Goal: Task Accomplishment & Management: Use online tool/utility

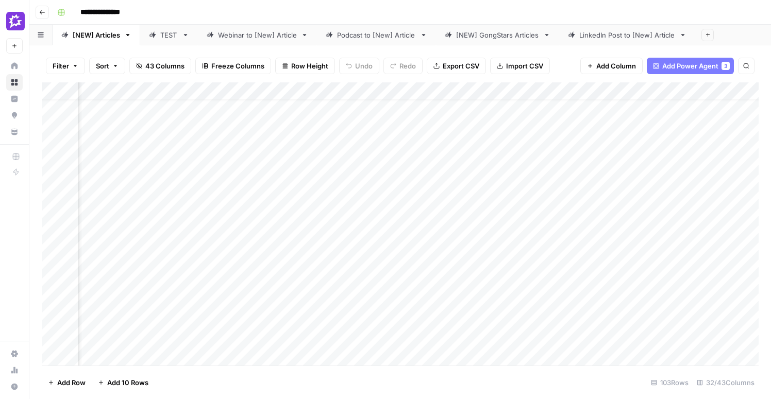
scroll to position [28, 951]
click at [195, 292] on div "Add Column" at bounding box center [400, 223] width 717 height 283
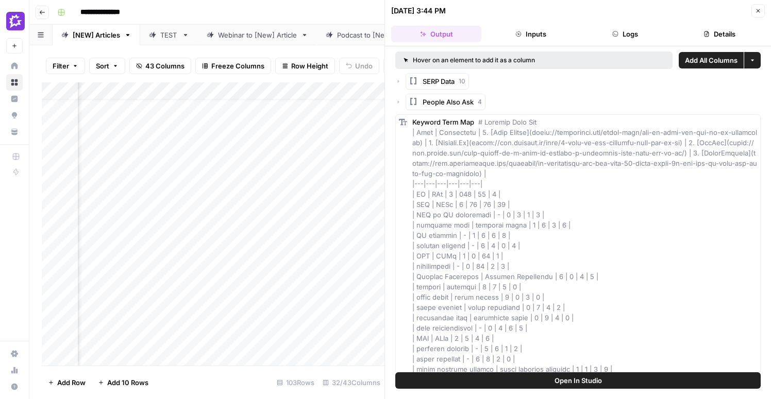
click at [715, 33] on button "Details" at bounding box center [720, 34] width 90 height 16
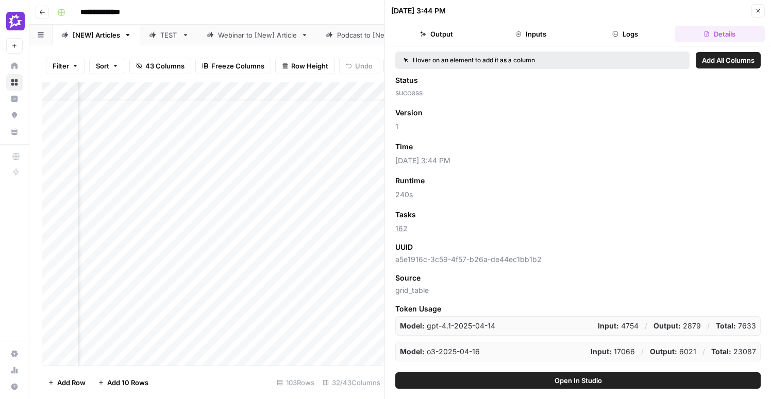
click at [755, 9] on icon "button" at bounding box center [758, 11] width 6 height 6
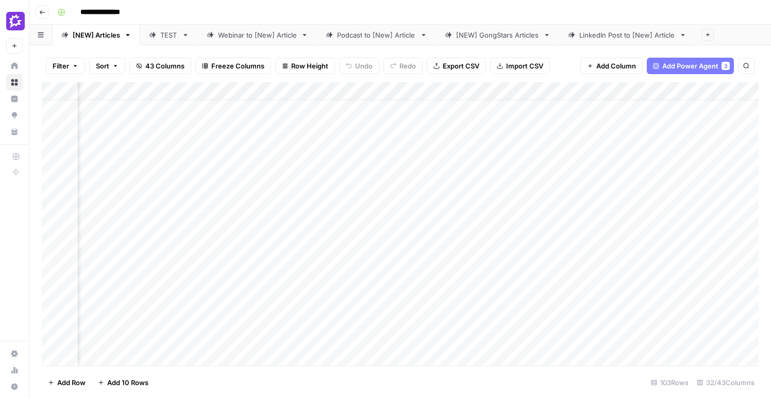
scroll to position [28, 1382]
click at [228, 294] on div "Add Column" at bounding box center [400, 223] width 717 height 283
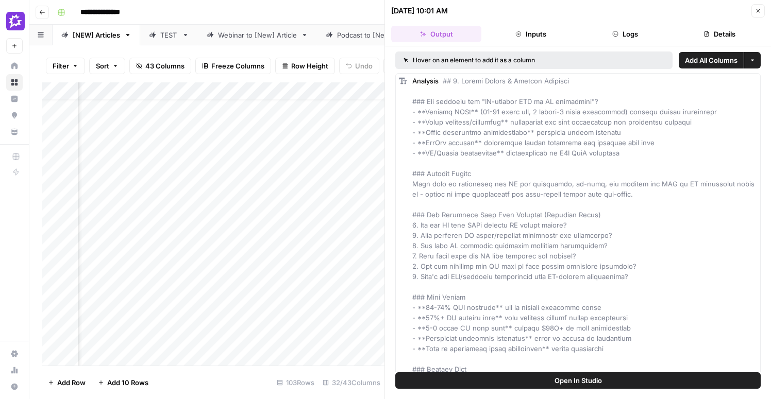
click at [737, 35] on button "Details" at bounding box center [720, 34] width 90 height 16
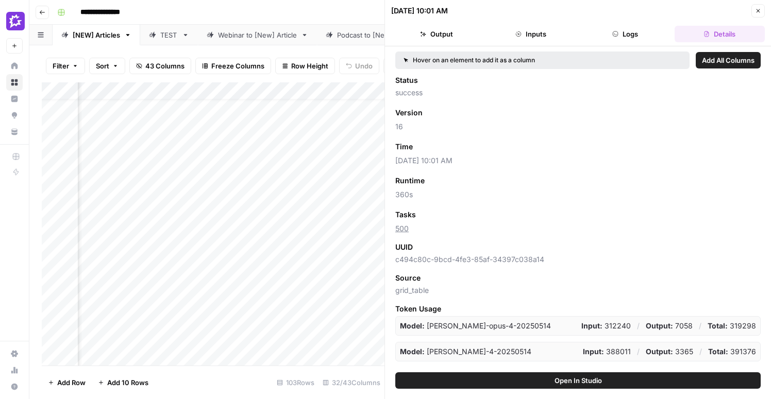
click at [756, 13] on icon "button" at bounding box center [758, 11] width 6 height 6
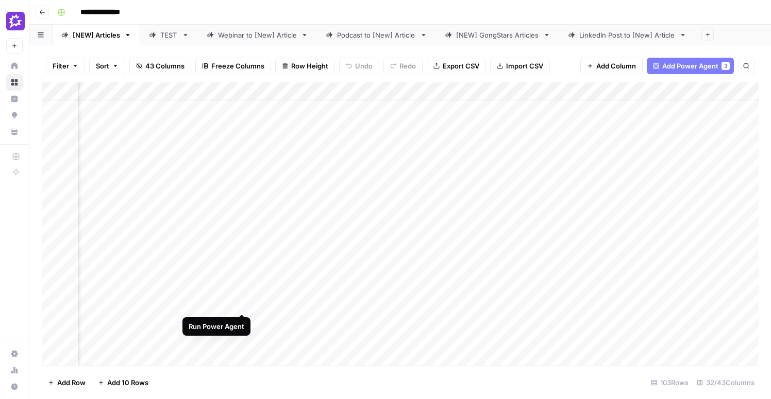
click at [240, 295] on div "Add Column" at bounding box center [400, 223] width 717 height 283
click at [399, 301] on div "Add Column" at bounding box center [400, 223] width 717 height 283
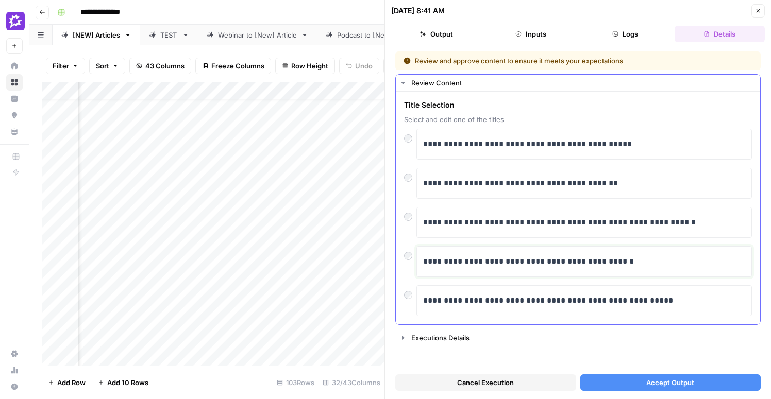
click at [488, 264] on p "**********" at bounding box center [584, 261] width 322 height 13
drag, startPoint x: 644, startPoint y: 262, endPoint x: 587, endPoint y: 259, distance: 57.3
click at [587, 259] on p "**********" at bounding box center [584, 261] width 322 height 13
click at [477, 301] on p "**********" at bounding box center [584, 300] width 322 height 13
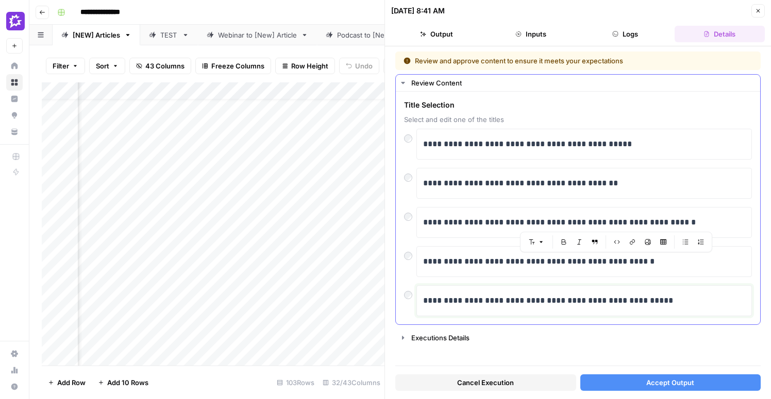
click at [477, 301] on p "**********" at bounding box center [584, 300] width 322 height 13
click at [556, 303] on p "**********" at bounding box center [584, 300] width 322 height 13
click at [493, 251] on div "**********" at bounding box center [584, 262] width 322 height 22
drag, startPoint x: 652, startPoint y: 263, endPoint x: 554, endPoint y: 264, distance: 97.9
click at [554, 264] on p "**********" at bounding box center [584, 261] width 322 height 13
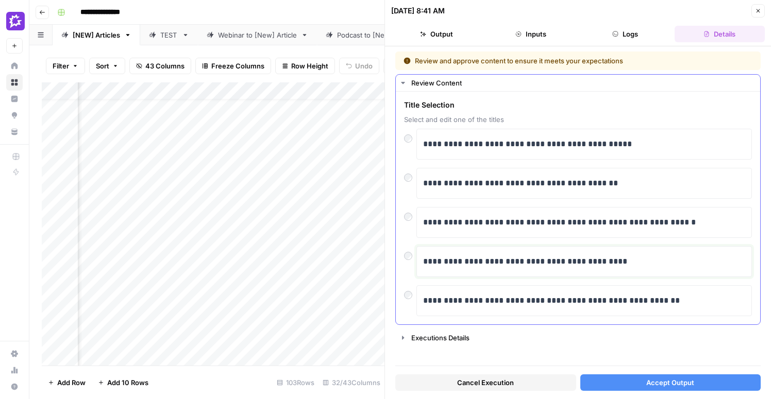
click at [608, 266] on p "**********" at bounding box center [584, 261] width 322 height 13
click at [495, 264] on p "**********" at bounding box center [584, 261] width 322 height 13
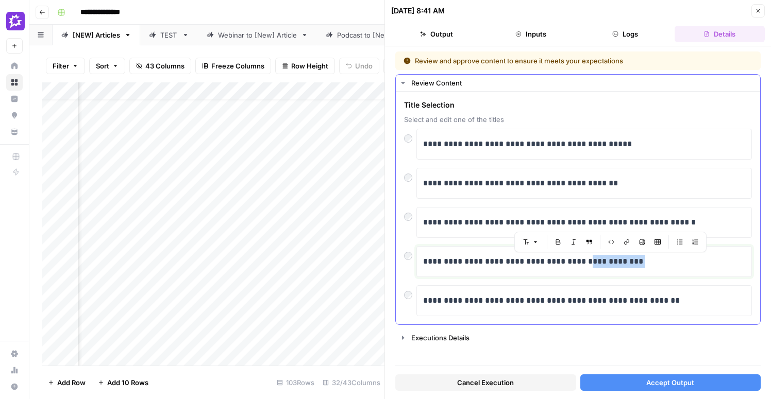
drag, startPoint x: 634, startPoint y: 263, endPoint x: 589, endPoint y: 263, distance: 44.8
click at [589, 263] on p "**********" at bounding box center [584, 261] width 322 height 13
click at [690, 263] on p "**********" at bounding box center [584, 261] width 322 height 13
click at [666, 382] on span "Accept Output" at bounding box center [670, 383] width 48 height 10
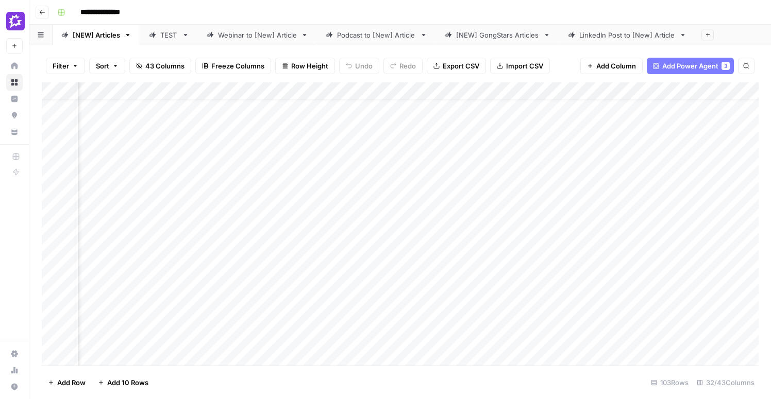
scroll to position [28, 1439]
click at [557, 295] on div "Add Column" at bounding box center [400, 223] width 717 height 283
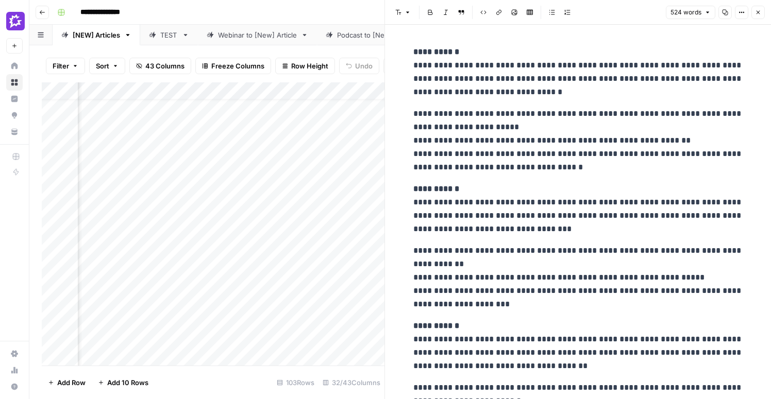
click at [760, 15] on icon "button" at bounding box center [758, 12] width 6 height 6
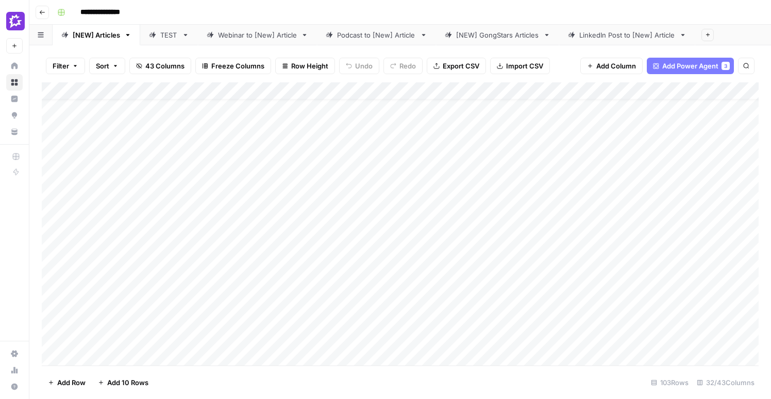
scroll to position [28, 0]
click at [46, 299] on div "Add Column" at bounding box center [400, 223] width 717 height 283
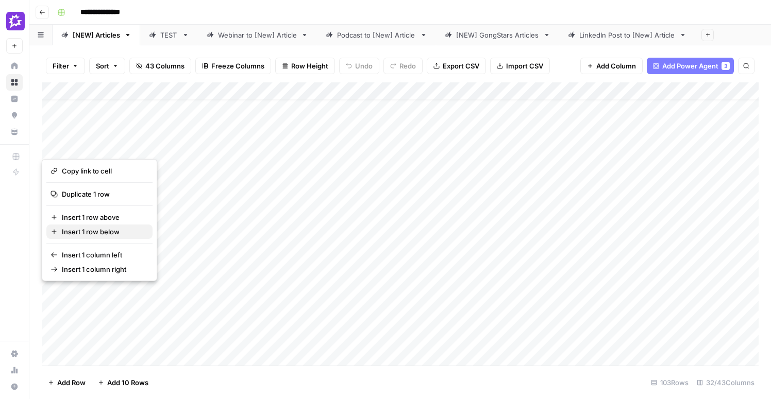
click at [100, 233] on span "Insert 1 row below" at bounding box center [103, 232] width 82 height 10
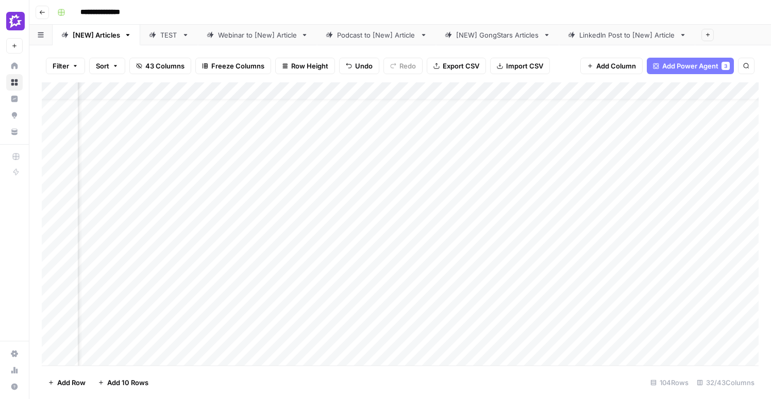
scroll to position [28, 214]
click at [368, 297] on div "Add Column" at bounding box center [400, 223] width 717 height 283
click at [333, 323] on div "Add Column" at bounding box center [400, 223] width 717 height 283
type textarea "**********"
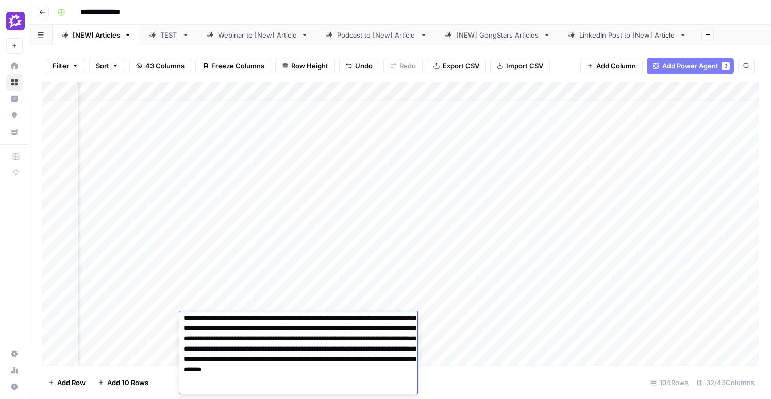
scroll to position [0, 0]
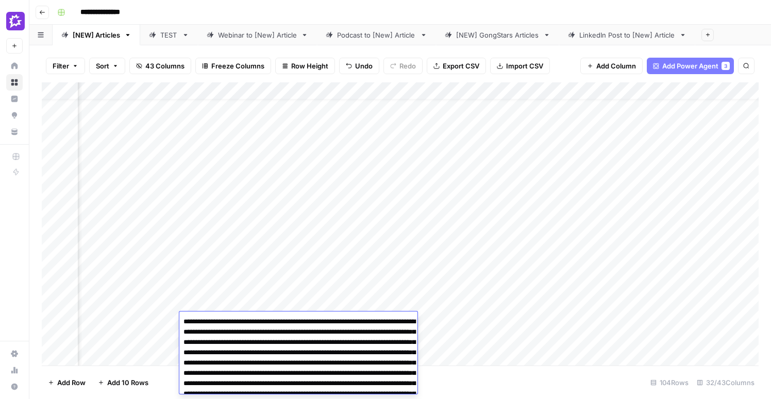
drag, startPoint x: 206, startPoint y: 344, endPoint x: 256, endPoint y: 320, distance: 55.8
click at [256, 320] on textarea "**********" at bounding box center [298, 374] width 238 height 118
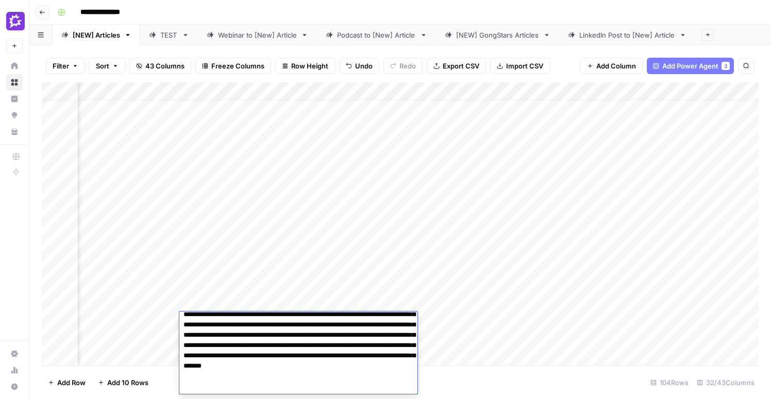
scroll to position [26, 0]
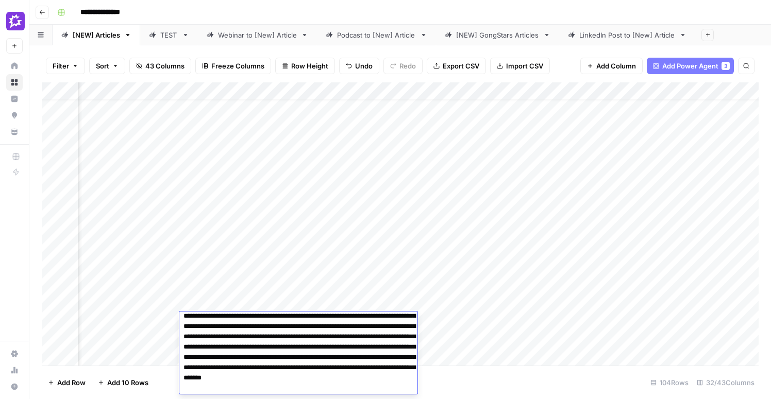
click at [142, 296] on div "Add Column" at bounding box center [400, 223] width 717 height 283
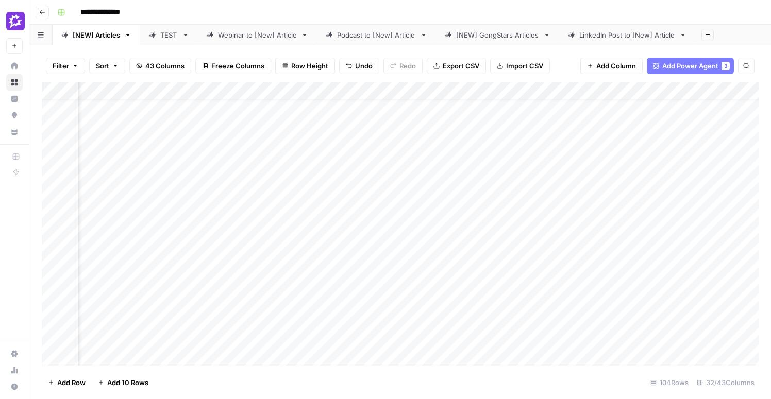
scroll to position [28, 1501]
click at [493, 294] on div "Add Column" at bounding box center [400, 223] width 717 height 283
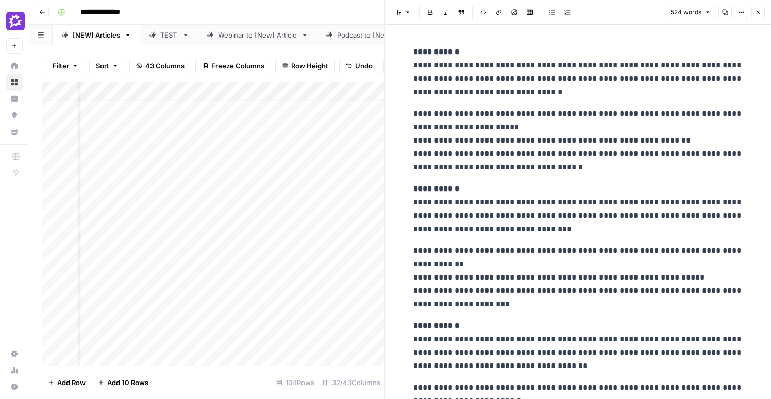
scroll to position [28, 0]
click at [466, 152] on p "**********" at bounding box center [578, 140] width 330 height 67
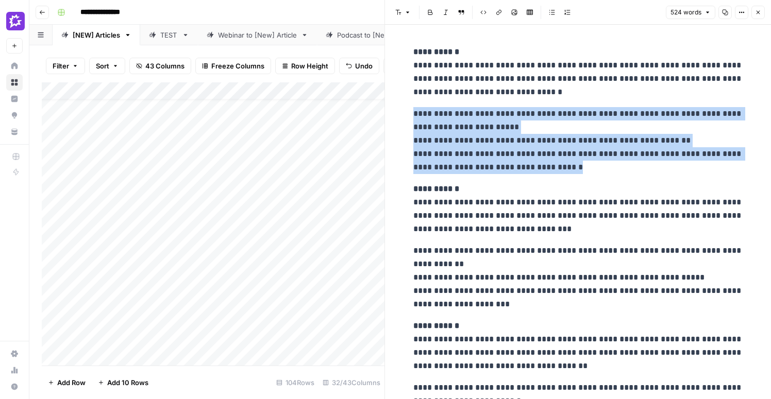
click at [466, 152] on p "**********" at bounding box center [578, 140] width 330 height 67
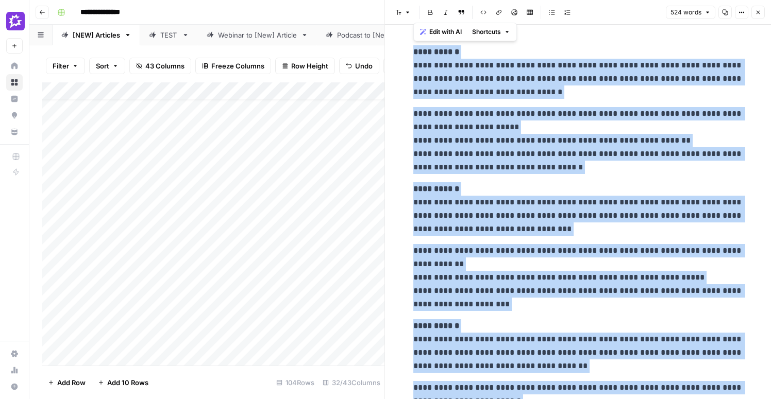
copy div "**********"
click at [375, 225] on div "Add Column" at bounding box center [213, 223] width 343 height 283
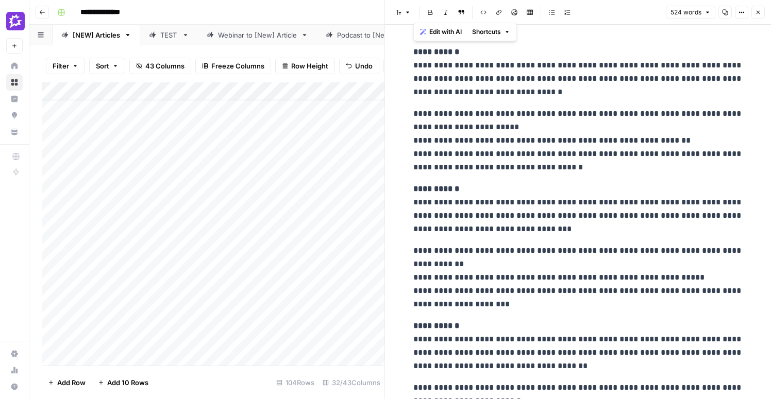
click at [756, 19] on header "Font style Bold Italic Block quote Code block Link Image Insert Table Bulleted …" at bounding box center [578, 12] width 386 height 25
click at [759, 9] on icon "button" at bounding box center [758, 12] width 6 height 6
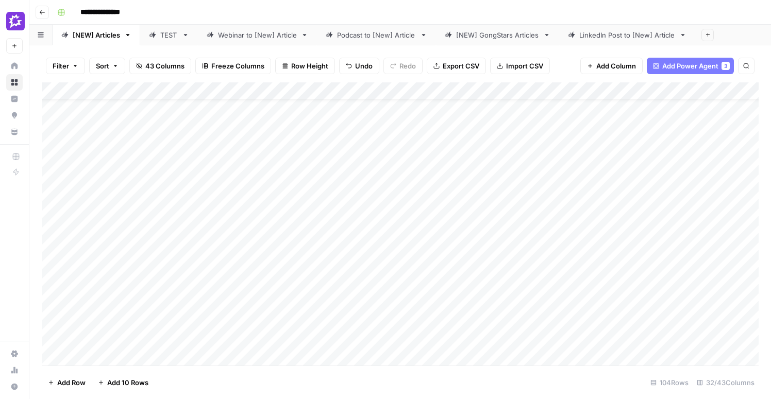
scroll to position [64, 0]
click at [418, 237] on div "Add Column" at bounding box center [400, 223] width 717 height 283
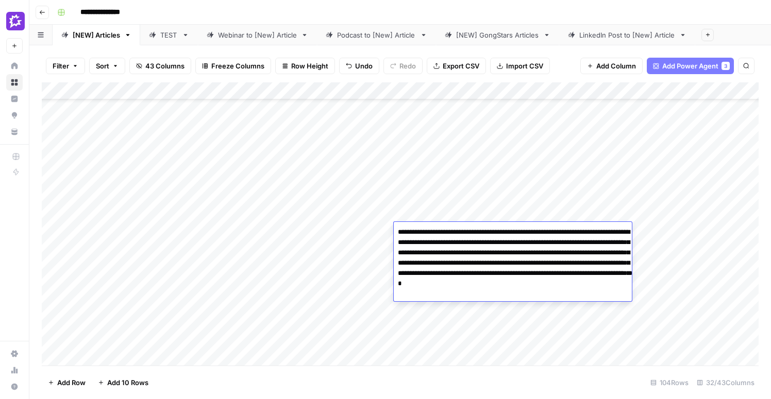
click at [362, 234] on div "Add Column" at bounding box center [400, 223] width 717 height 283
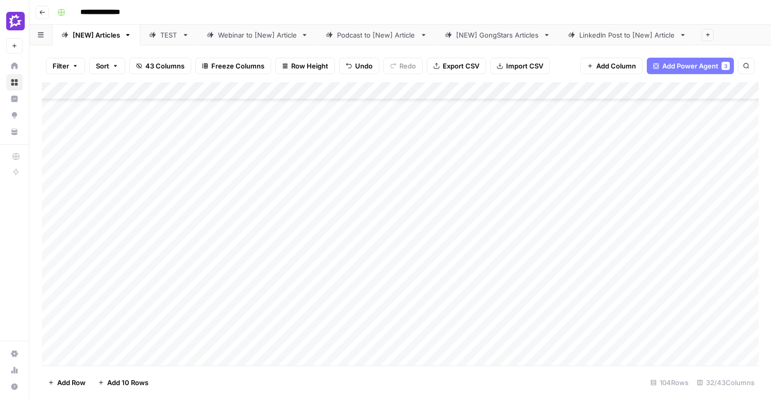
click at [253, 179] on div "Add Column" at bounding box center [400, 223] width 717 height 283
click at [330, 181] on div "Add Column" at bounding box center [400, 223] width 717 height 283
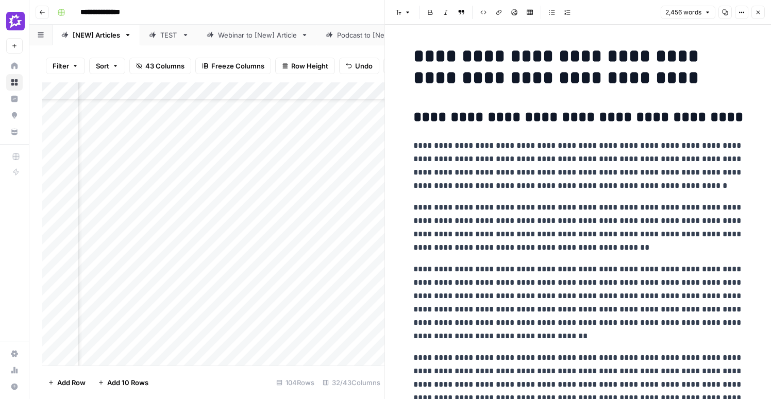
click at [763, 14] on button "Close" at bounding box center [757, 12] width 13 height 13
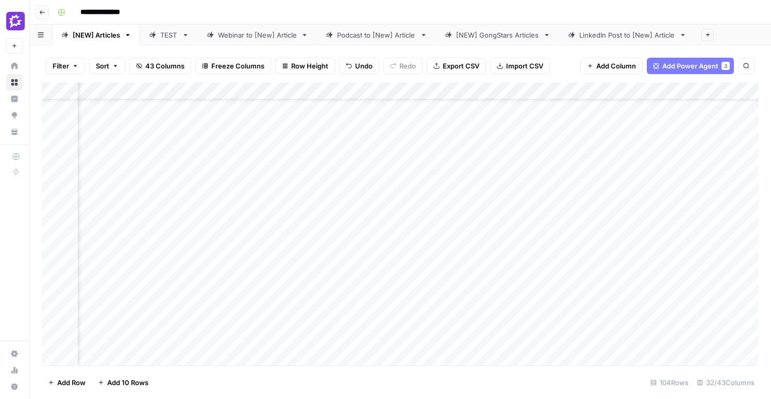
scroll to position [64, 1372]
click at [435, 177] on div "Add Column" at bounding box center [400, 223] width 717 height 283
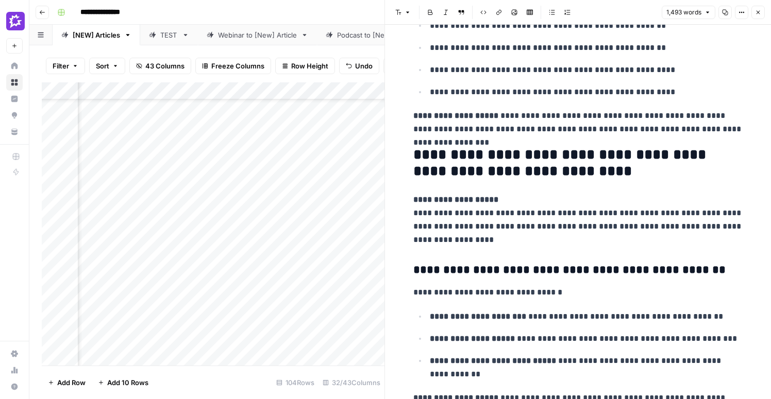
scroll to position [2291, 0]
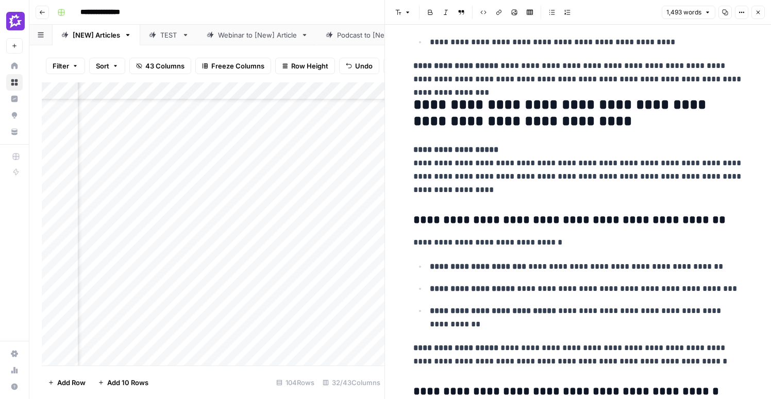
click at [759, 13] on icon "button" at bounding box center [758, 12] width 6 height 6
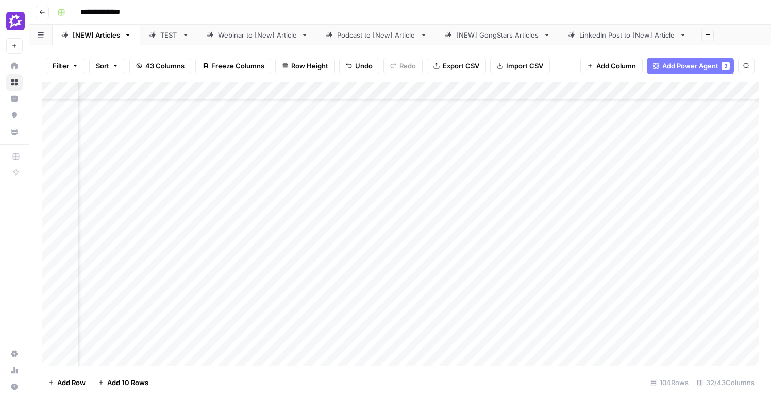
scroll to position [64, 1646]
click at [349, 177] on div "Add Column" at bounding box center [400, 223] width 717 height 283
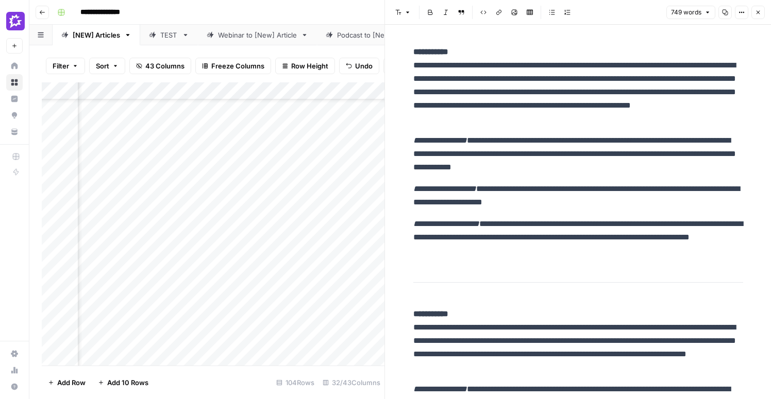
click at [758, 10] on icon "button" at bounding box center [758, 12] width 6 height 6
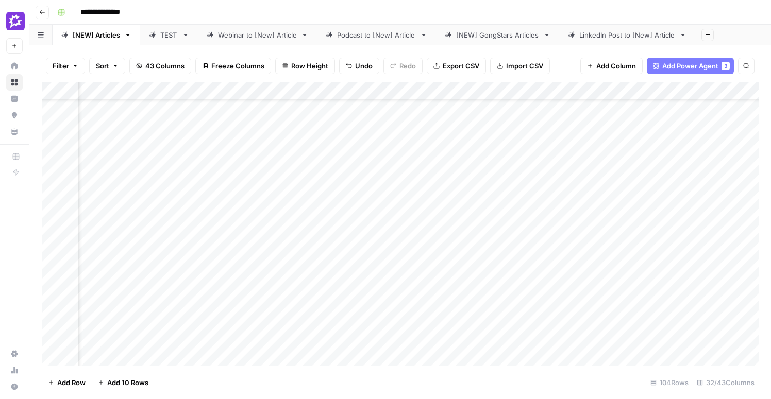
click at [693, 179] on div "Add Column" at bounding box center [400, 223] width 717 height 283
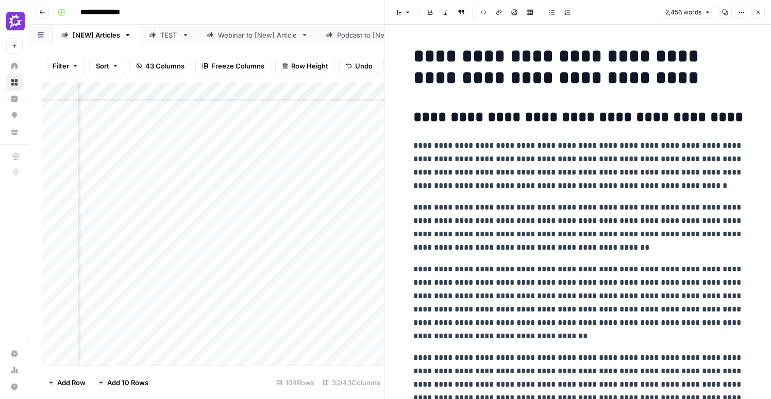
click at [756, 15] on icon "button" at bounding box center [758, 12] width 6 height 6
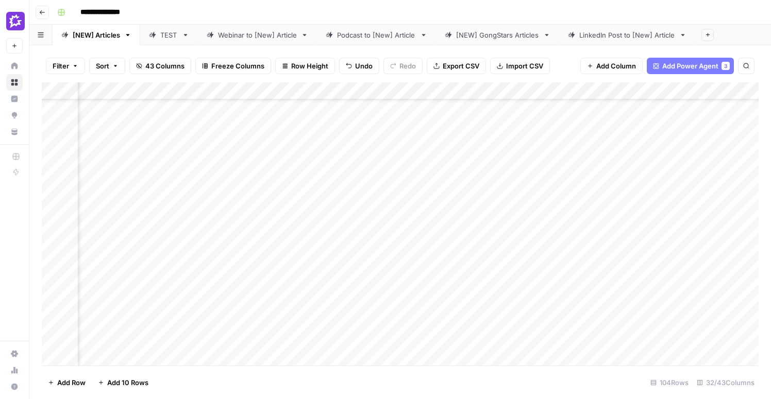
scroll to position [64, 1489]
click at [320, 178] on div "Add Column" at bounding box center [400, 223] width 717 height 283
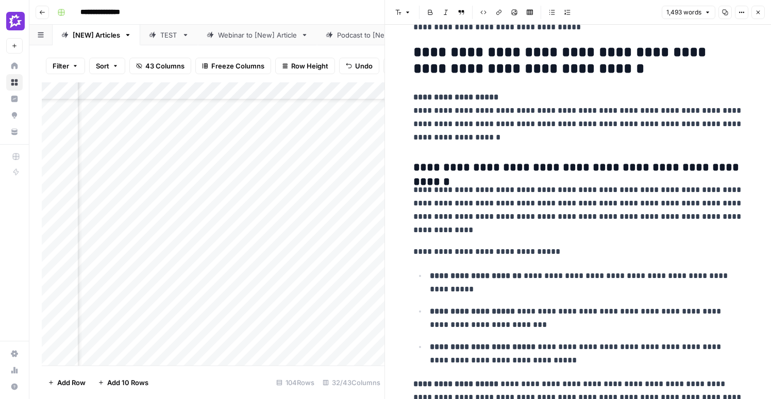
scroll to position [1444, 0]
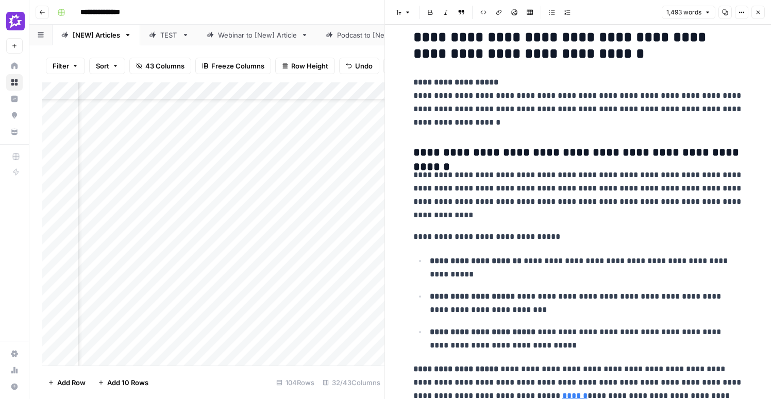
click at [758, 9] on icon "button" at bounding box center [758, 12] width 6 height 6
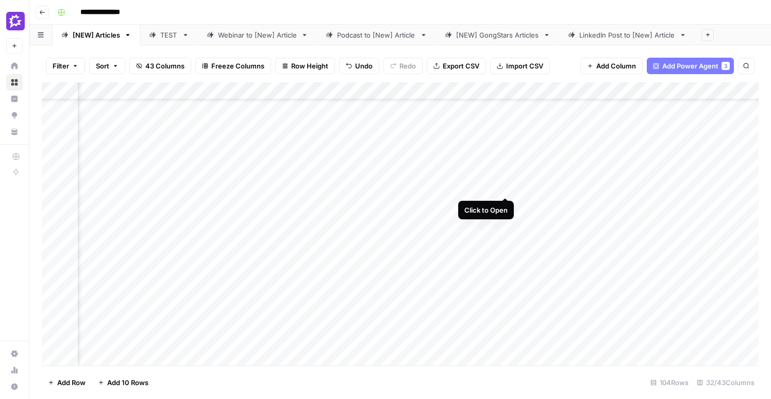
click at [506, 177] on div "Add Column" at bounding box center [400, 223] width 717 height 283
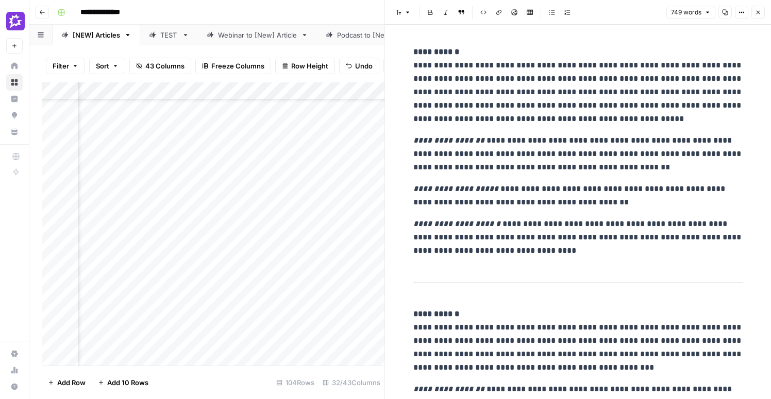
click at [757, 15] on icon "button" at bounding box center [758, 12] width 6 height 6
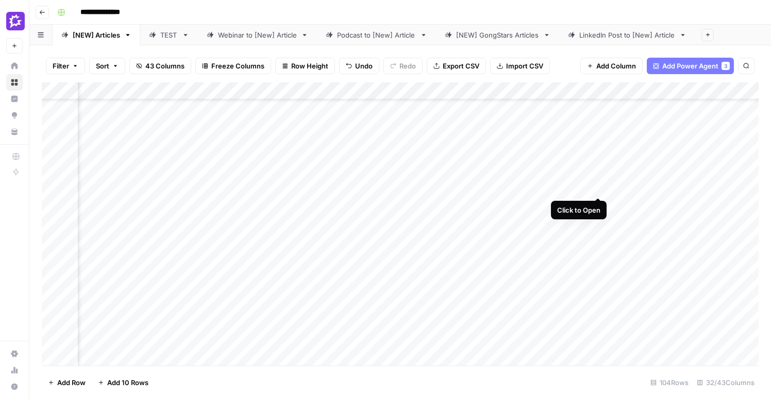
scroll to position [64, 1758]
click at [506, 178] on div "Add Column" at bounding box center [400, 223] width 717 height 283
click at [462, 182] on div "Add Column" at bounding box center [400, 223] width 717 height 283
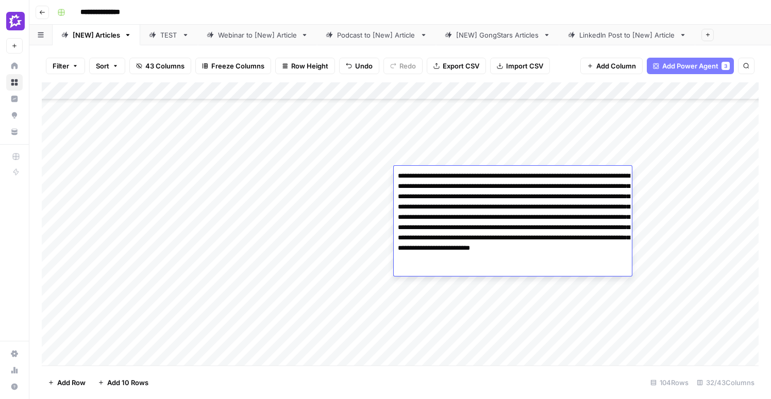
click at [374, 176] on div "Add Column" at bounding box center [400, 223] width 717 height 283
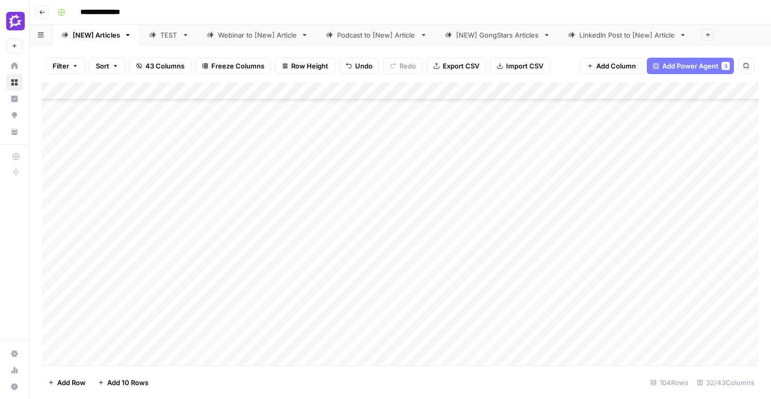
click at [510, 206] on div "Add Column" at bounding box center [400, 223] width 717 height 283
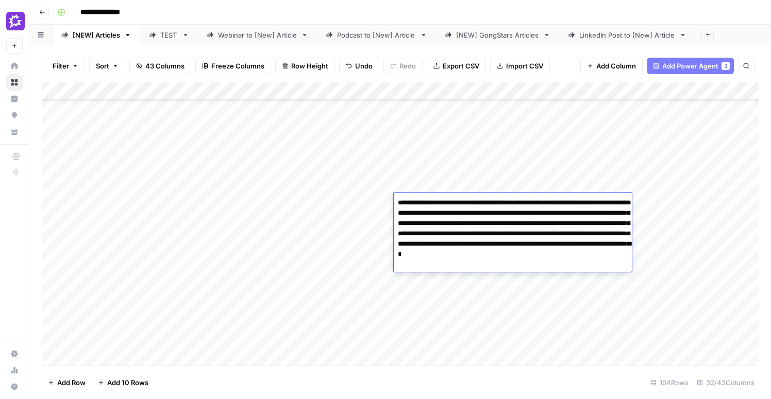
click at [337, 203] on div "Add Column" at bounding box center [400, 223] width 717 height 283
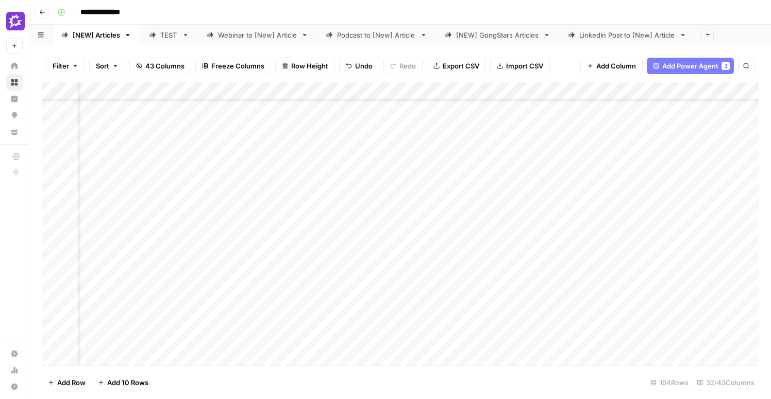
scroll to position [163, 0]
click at [491, 271] on div "Add Column" at bounding box center [400, 223] width 717 height 283
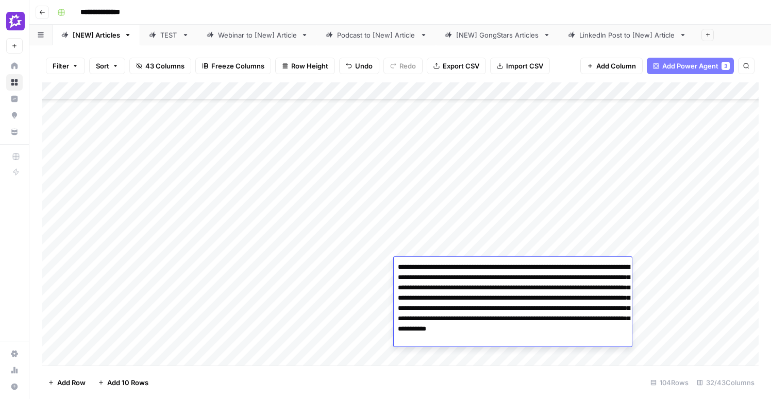
click at [353, 254] on div "Add Column" at bounding box center [400, 223] width 717 height 283
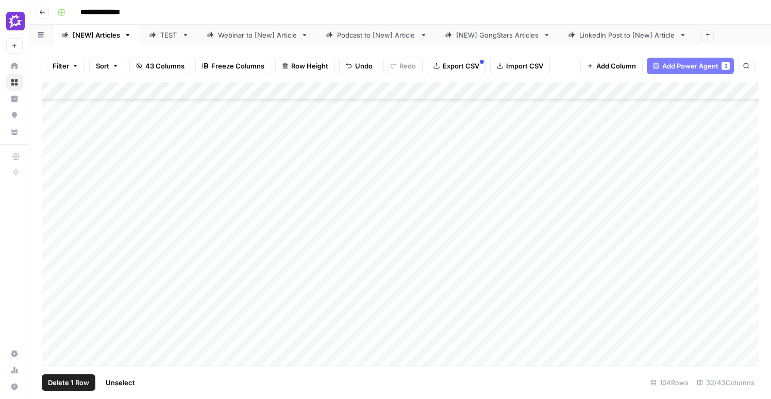
click at [52, 272] on div "Add Column" at bounding box center [400, 223] width 717 height 283
click at [75, 384] on span "Delete 1 Row" at bounding box center [68, 383] width 41 height 10
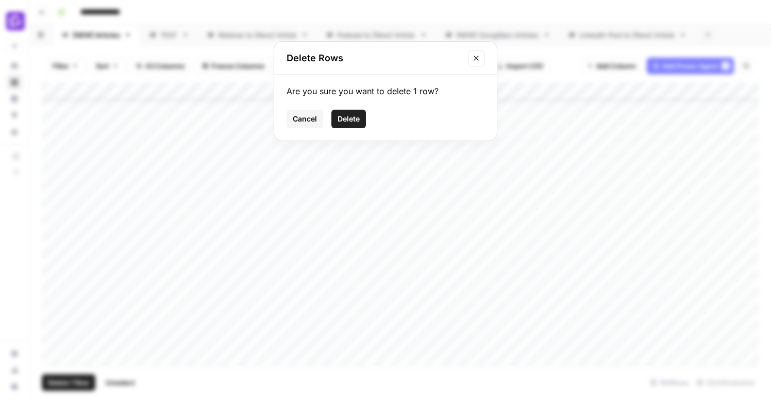
click at [354, 120] on span "Delete" at bounding box center [349, 119] width 22 height 10
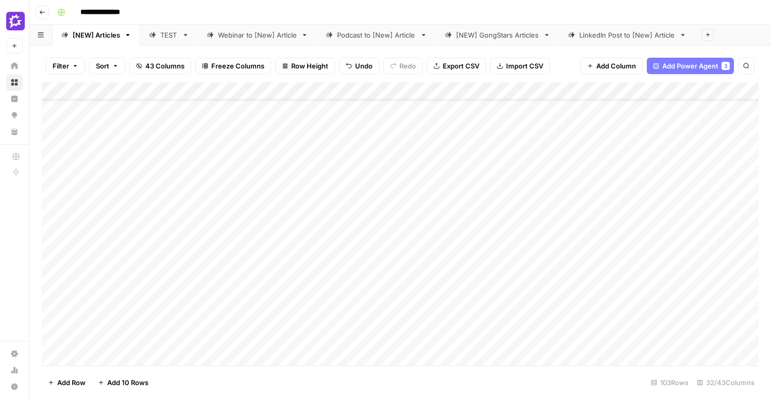
scroll to position [0, 0]
click at [439, 247] on div "Add Column" at bounding box center [400, 223] width 717 height 283
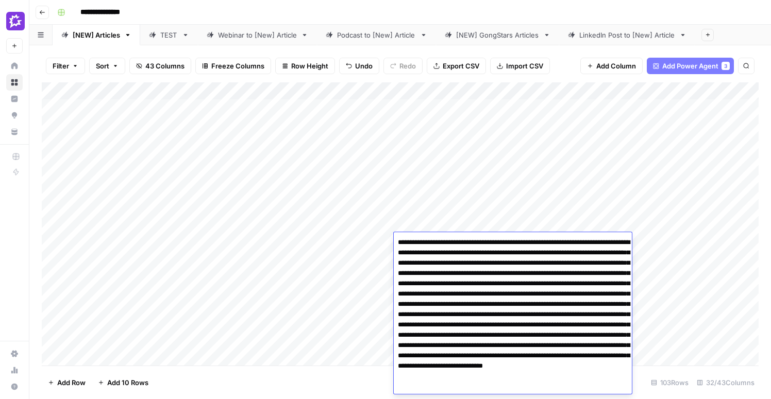
click at [358, 243] on div "Add Column" at bounding box center [400, 223] width 717 height 283
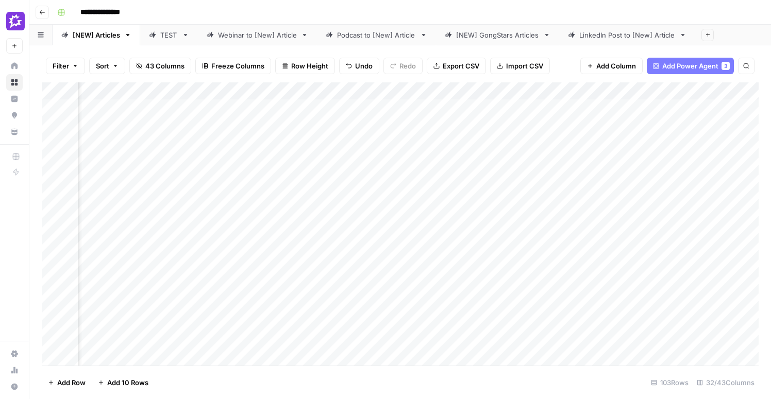
scroll to position [0, 1991]
click at [361, 241] on div "Add Column" at bounding box center [400, 223] width 717 height 283
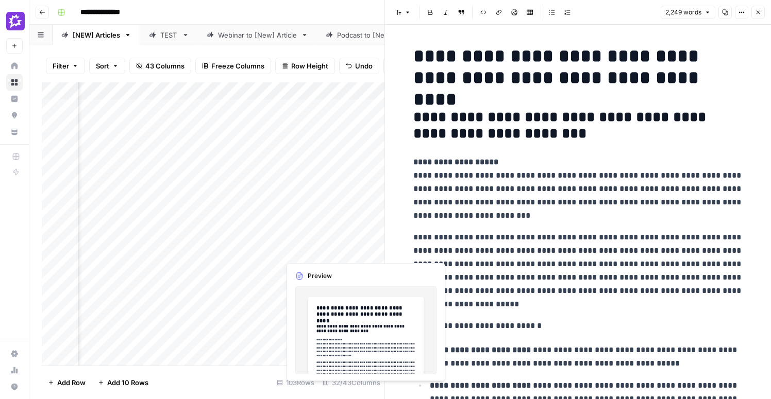
scroll to position [0, 2252]
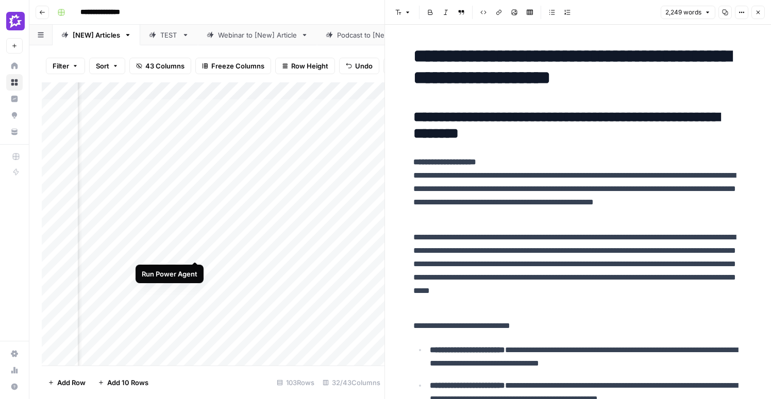
click at [194, 242] on div "Add Column" at bounding box center [213, 223] width 343 height 283
click at [256, 242] on div "Add Column" at bounding box center [213, 223] width 343 height 283
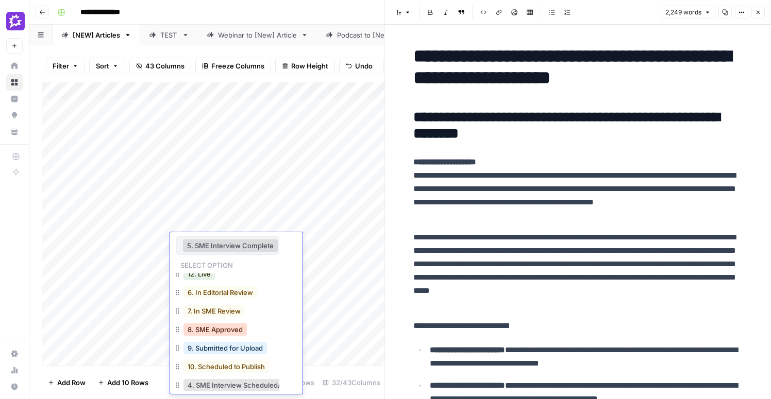
scroll to position [0, 3]
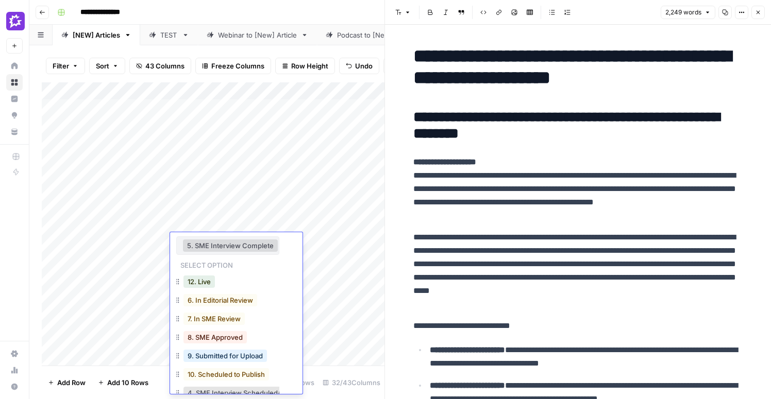
click at [253, 245] on button "5. SME Interview Complete" at bounding box center [230, 246] width 95 height 12
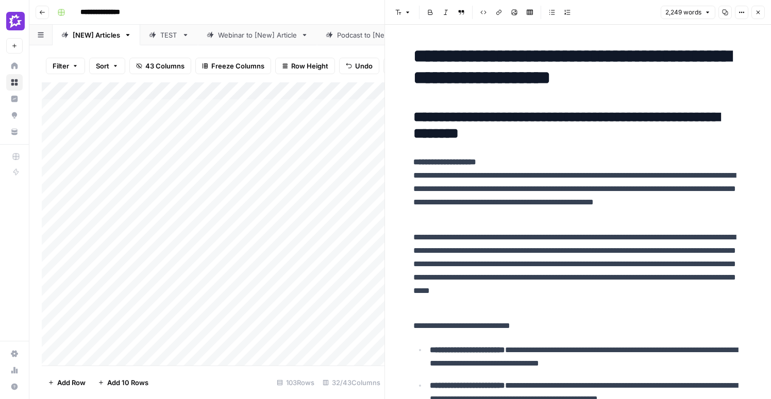
click at [163, 253] on div "Add Column" at bounding box center [213, 223] width 343 height 283
click at [225, 242] on div "Add Column" at bounding box center [213, 223] width 343 height 283
click at [228, 242] on div "Add Column" at bounding box center [213, 223] width 343 height 283
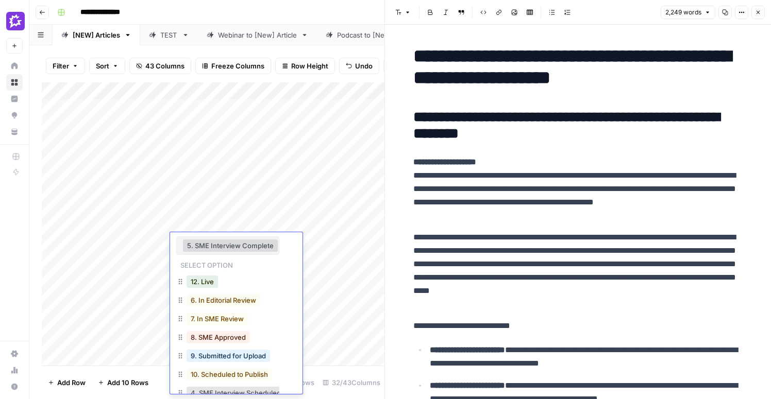
click at [228, 242] on button "5. SME Interview Complete" at bounding box center [230, 246] width 95 height 12
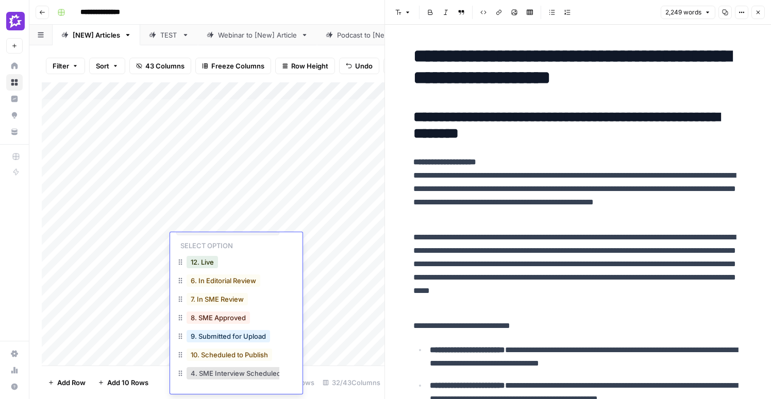
click at [152, 249] on div "Add Column" at bounding box center [213, 223] width 343 height 283
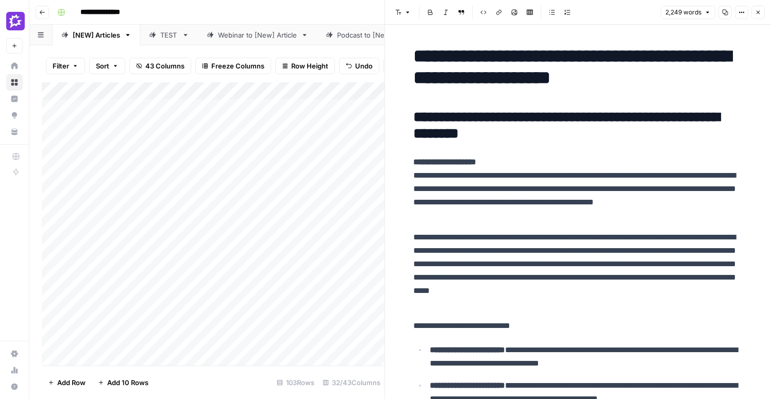
click at [251, 242] on div "Add Column" at bounding box center [213, 223] width 343 height 283
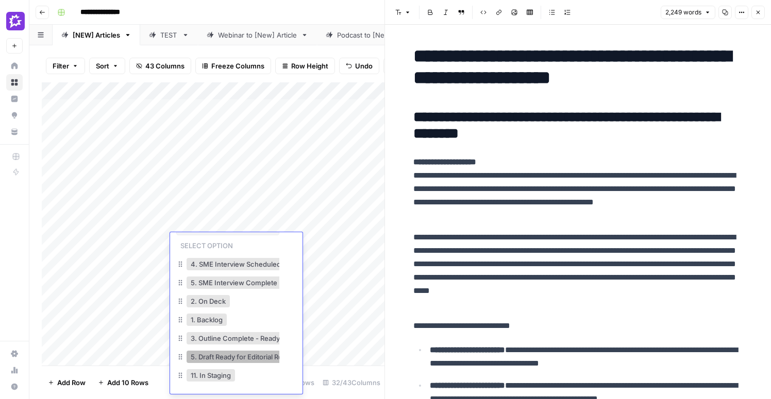
click at [258, 358] on button "5. Draft Ready for Editorial Review" at bounding box center [244, 357] width 115 height 12
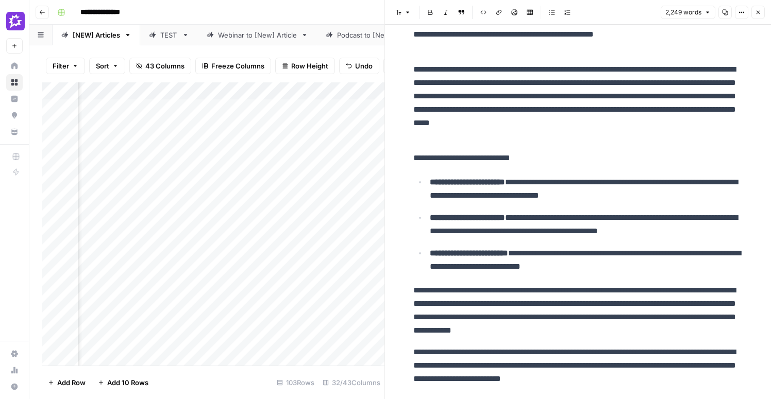
scroll to position [359, 0]
